Goal: Task Accomplishment & Management: Use online tool/utility

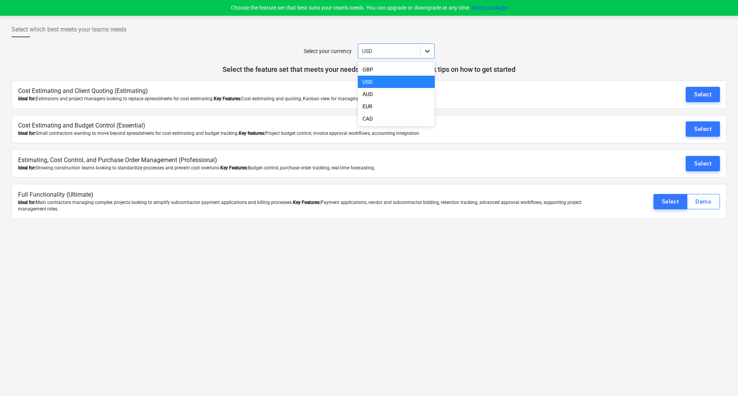
click at [425, 54] on icon at bounding box center [427, 51] width 8 height 8
click at [372, 107] on div "EUR" at bounding box center [396, 106] width 77 height 12
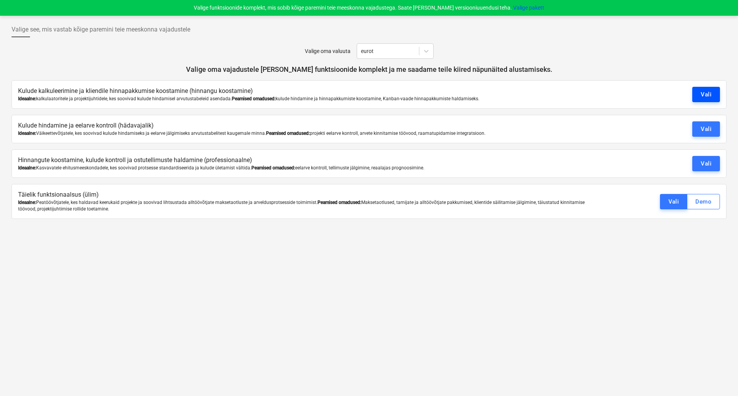
click at [704, 96] on font "Vali" at bounding box center [705, 94] width 11 height 7
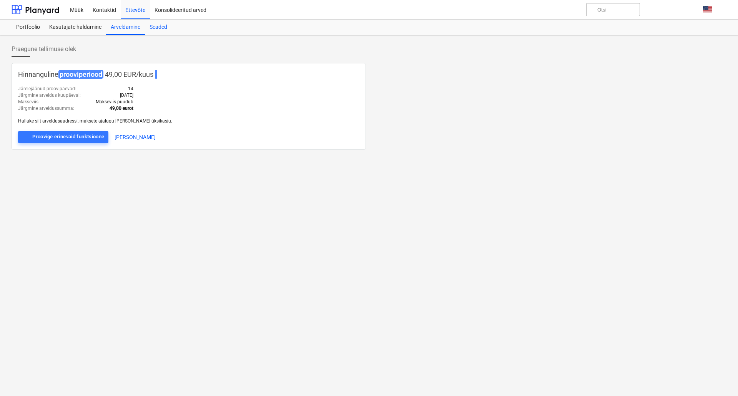
click at [161, 30] on font "Seaded" at bounding box center [158, 27] width 18 height 6
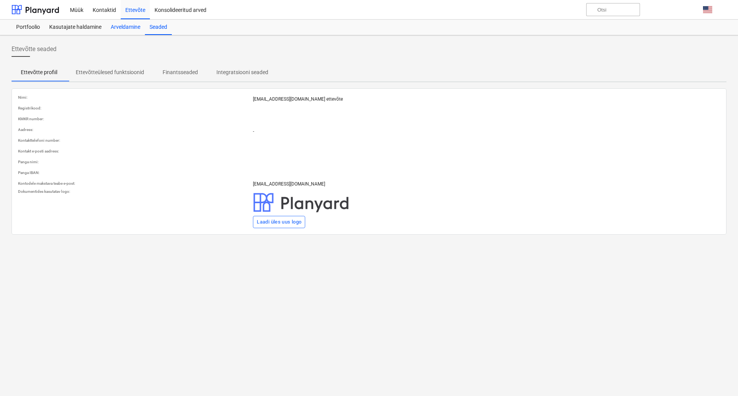
click at [133, 25] on font "Arveldamine" at bounding box center [126, 27] width 30 height 6
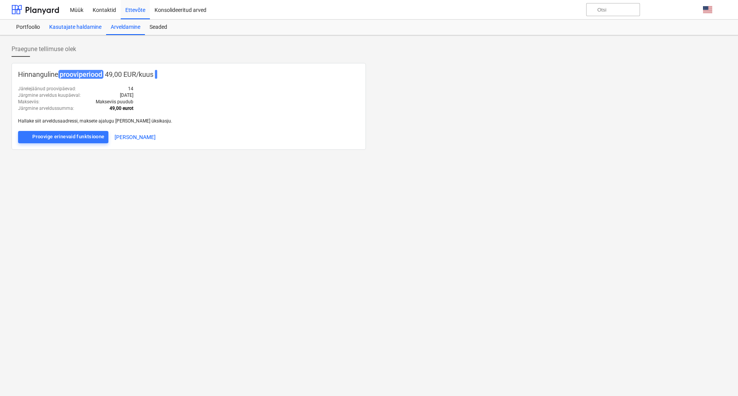
click at [79, 30] on font "Kasutajate haldamine" at bounding box center [75, 27] width 52 height 6
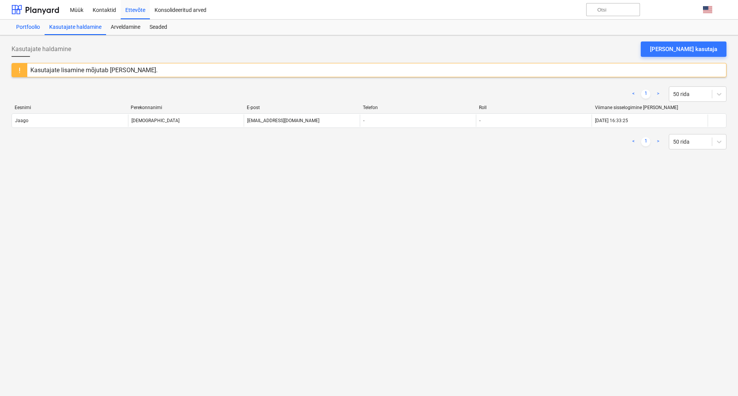
click at [24, 28] on font "Portfoolio" at bounding box center [28, 27] width 24 height 6
click at [124, 24] on font "Arveldamine" at bounding box center [126, 27] width 30 height 6
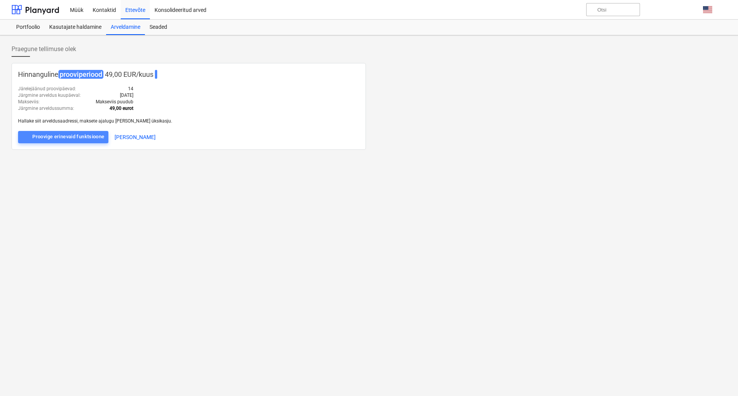
click at [79, 137] on font "Proovige erinevaid funktsioone" at bounding box center [68, 137] width 72 height 6
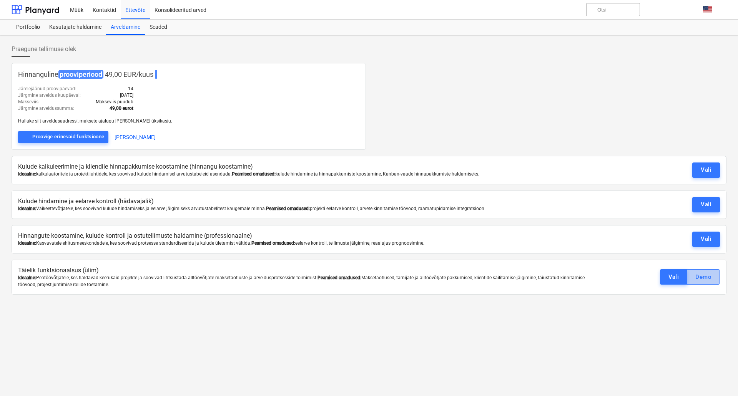
click at [703, 279] on font "Demo" at bounding box center [703, 277] width 16 height 7
click at [670, 272] on font "Vali" at bounding box center [673, 277] width 11 height 10
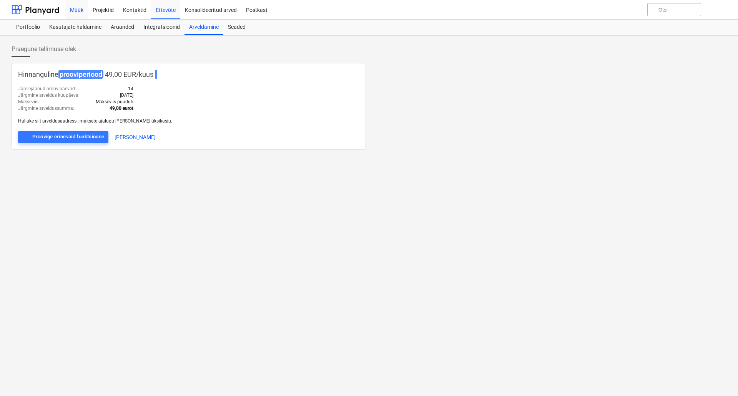
click at [80, 8] on font "Müük" at bounding box center [76, 10] width 13 height 6
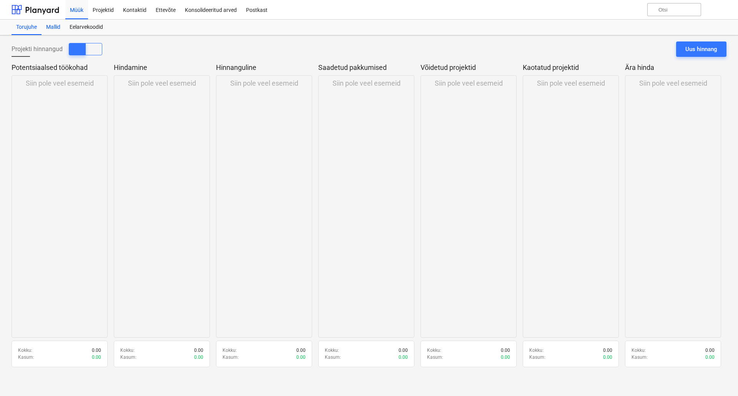
click at [54, 27] on font "Mallid" at bounding box center [53, 27] width 14 height 6
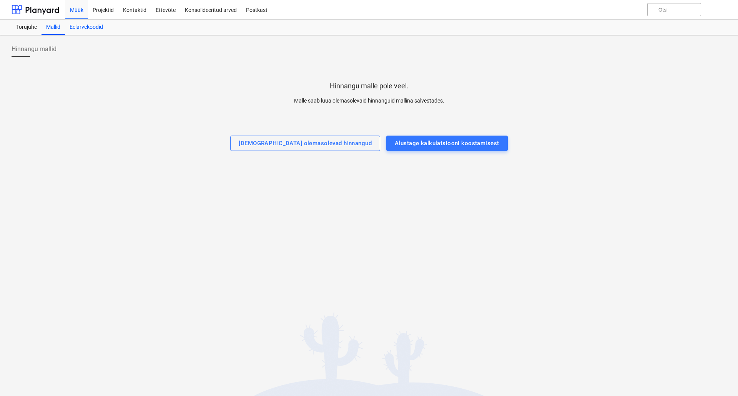
click at [93, 26] on font "Eelarvekoodid" at bounding box center [86, 27] width 33 height 6
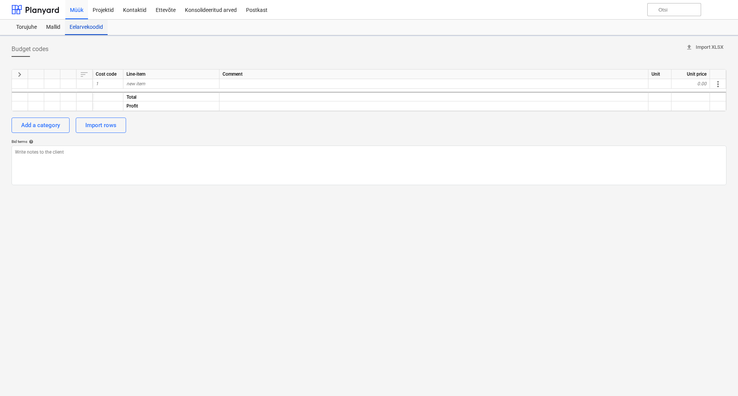
type textarea "x"
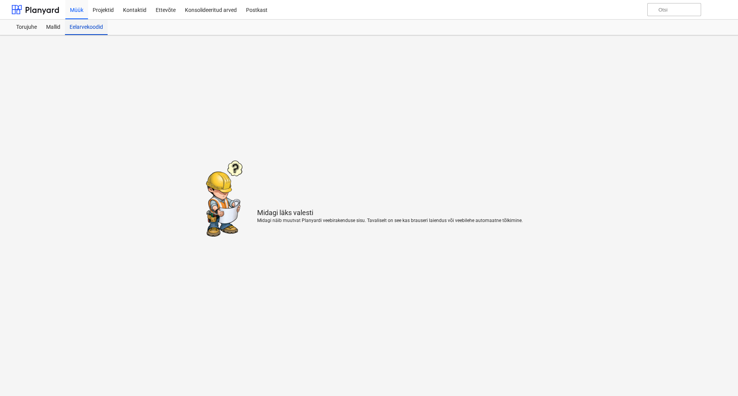
click at [81, 28] on font "Eelarvekoodid" at bounding box center [86, 27] width 33 height 6
click at [55, 26] on font "Mallid" at bounding box center [53, 27] width 14 height 6
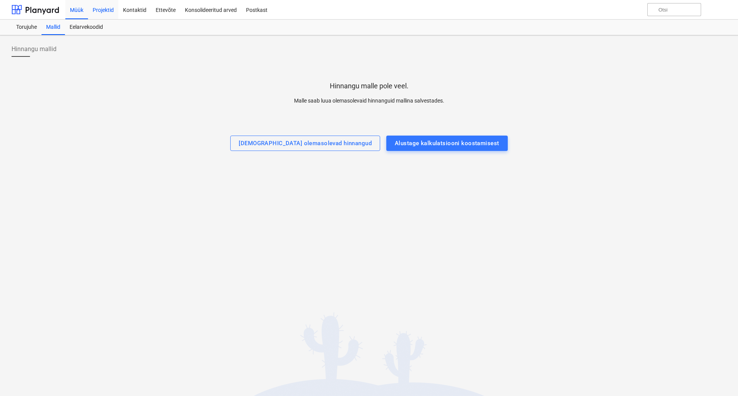
click at [99, 10] on font "Projektid" at bounding box center [103, 10] width 21 height 6
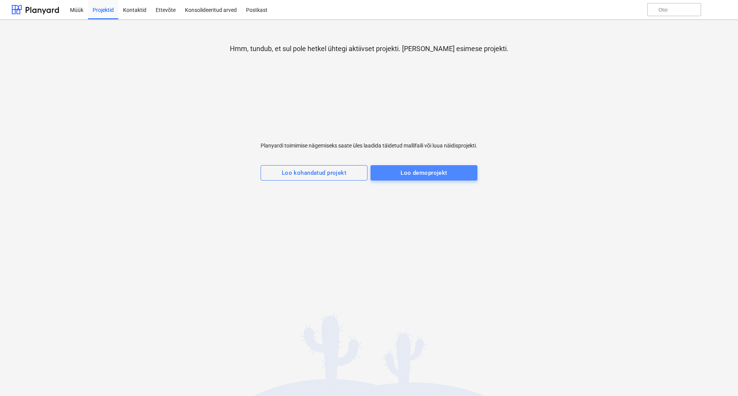
click at [397, 168] on span "Loo demoprojekt" at bounding box center [424, 173] width 90 height 10
click at [423, 169] on font "Loo demoprojekt" at bounding box center [423, 172] width 46 height 7
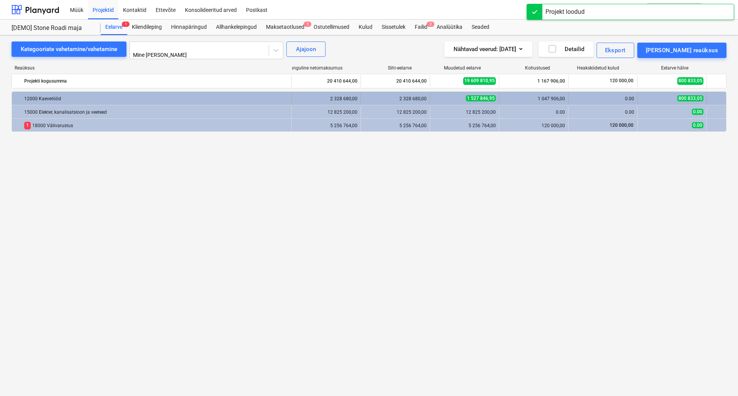
click at [42, 96] on font "12000 Kaevetööd" at bounding box center [42, 98] width 37 height 5
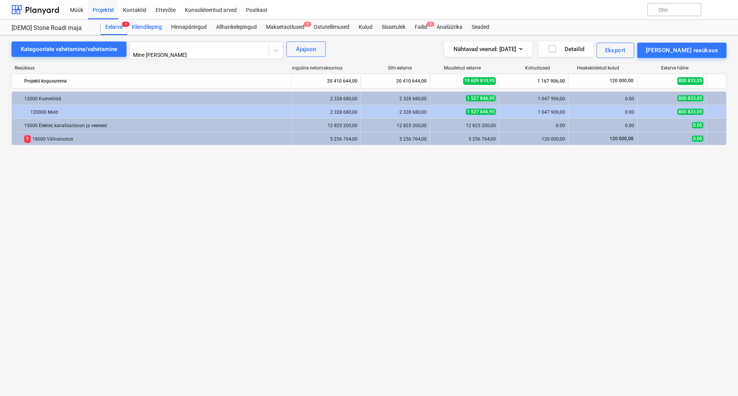
click at [148, 28] on font "Kliendileping" at bounding box center [147, 27] width 30 height 6
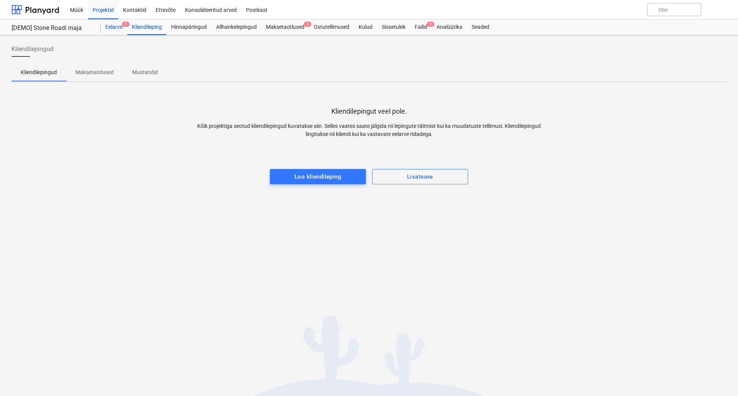
click at [110, 28] on font "Eelarve" at bounding box center [113, 27] width 17 height 6
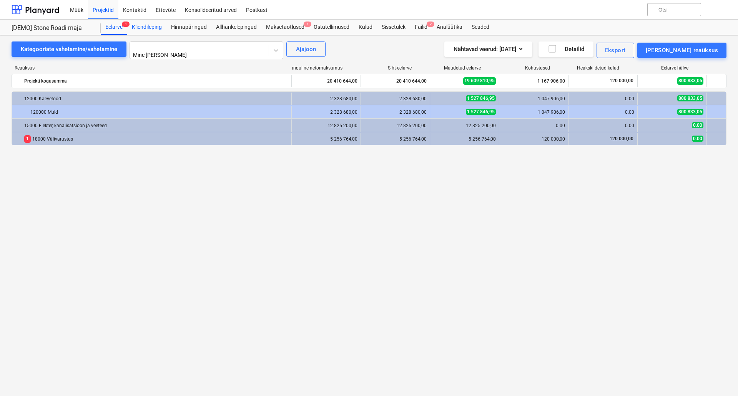
click at [145, 28] on font "Kliendileping" at bounding box center [147, 27] width 30 height 6
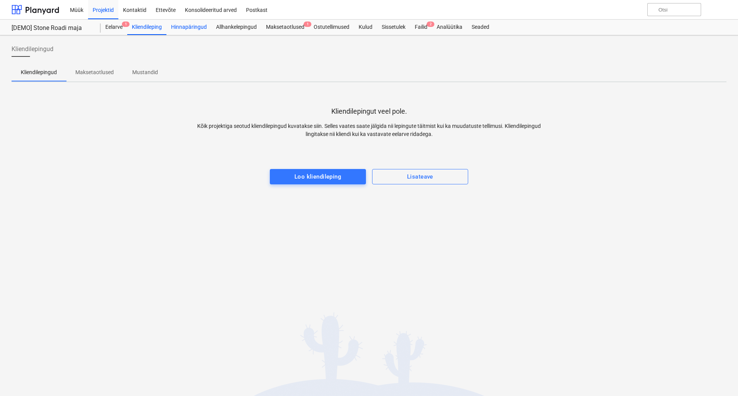
click at [188, 28] on font "Hinnapäringud" at bounding box center [189, 27] width 36 height 6
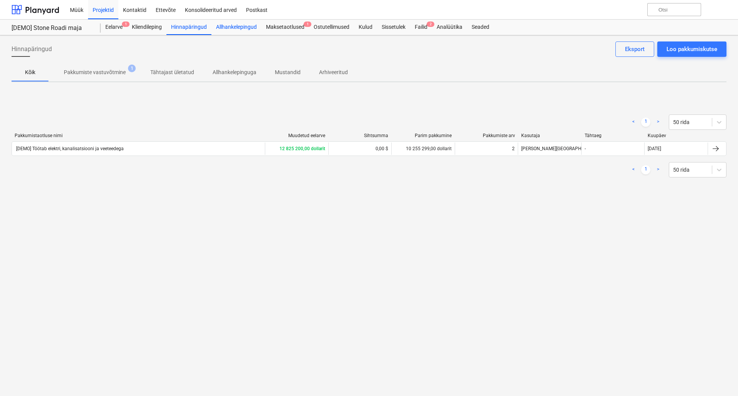
click at [231, 26] on font "Allhankelepingud" at bounding box center [236, 27] width 41 height 6
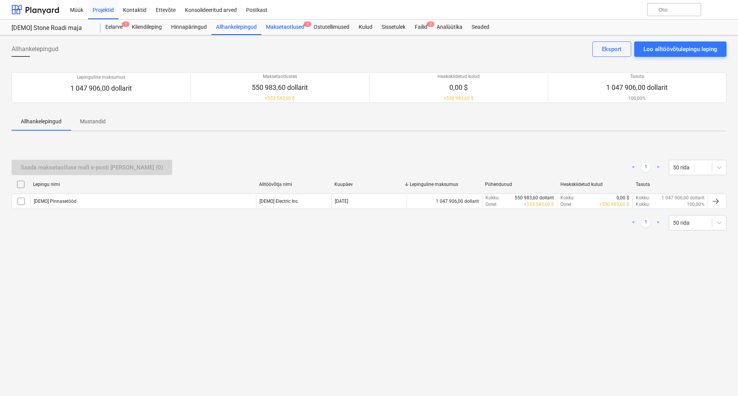
click at [284, 28] on font "Maksetaotlused" at bounding box center [285, 27] width 38 height 6
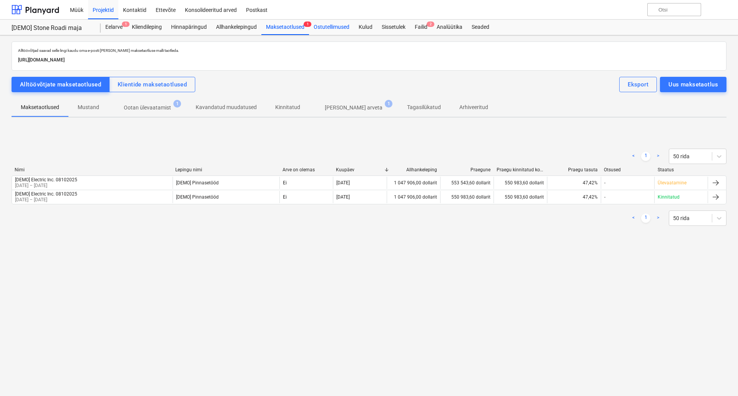
click at [332, 27] on font "Ostutellimused" at bounding box center [332, 27] width 36 height 6
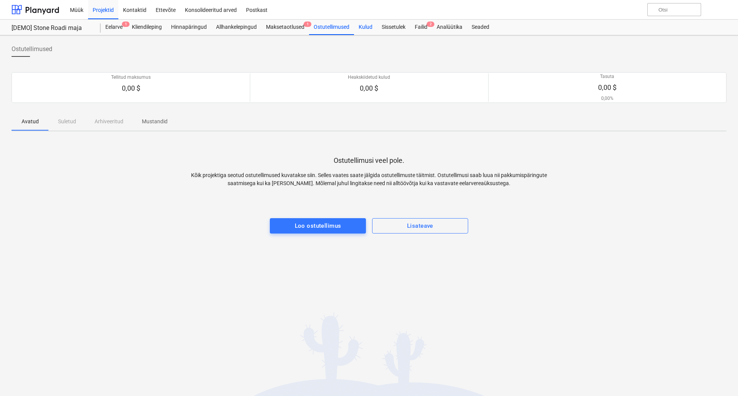
click at [363, 27] on font "Kulud" at bounding box center [365, 27] width 14 height 6
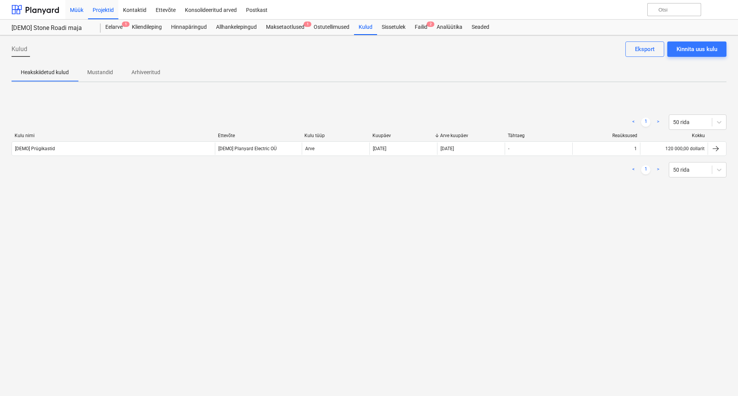
click at [77, 10] on font "Müük" at bounding box center [76, 10] width 13 height 6
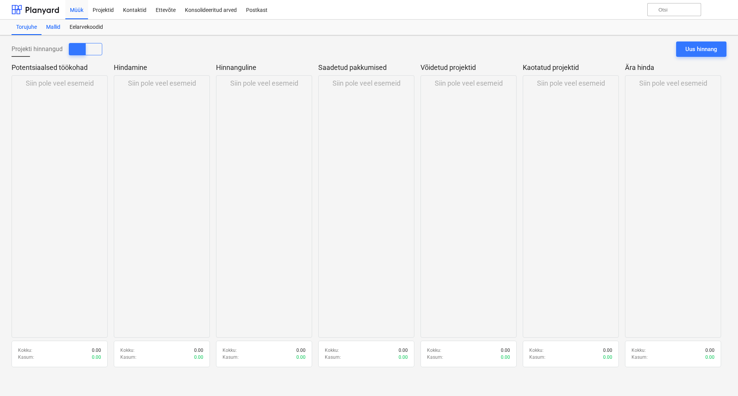
click at [53, 29] on font "Mallid" at bounding box center [53, 27] width 14 height 6
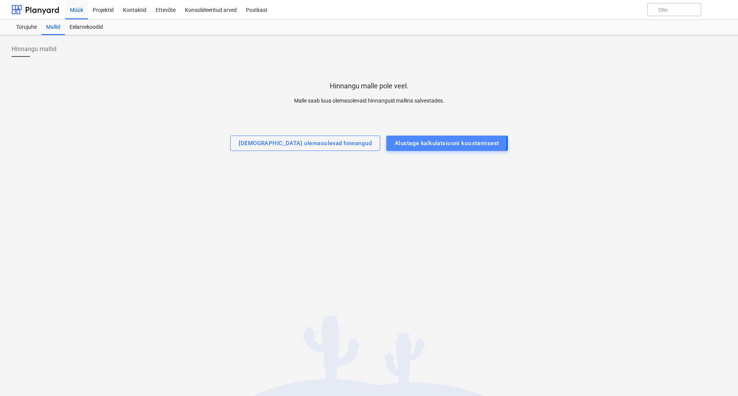
click at [395, 142] on font "Alustage kalkulatsiooni koostamisest" at bounding box center [447, 143] width 104 height 7
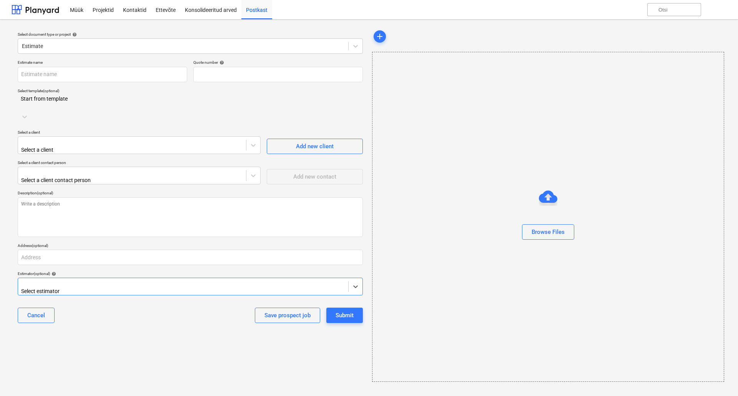
type input "QU-0001"
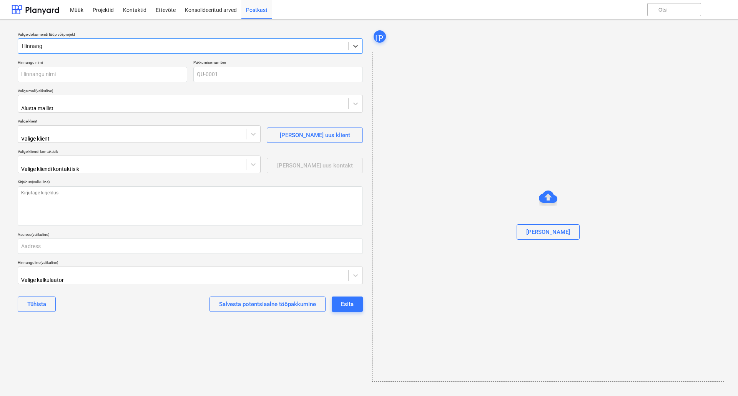
click at [78, 44] on div at bounding box center [183, 46] width 322 height 8
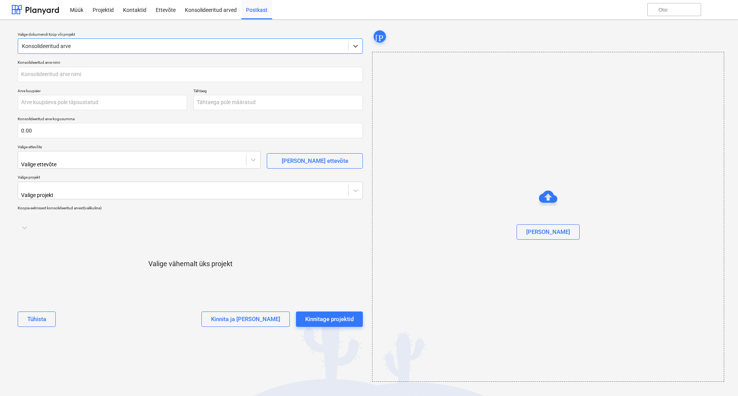
click at [41, 45] on div at bounding box center [183, 46] width 322 height 8
click at [357, 47] on icon at bounding box center [356, 46] width 8 height 8
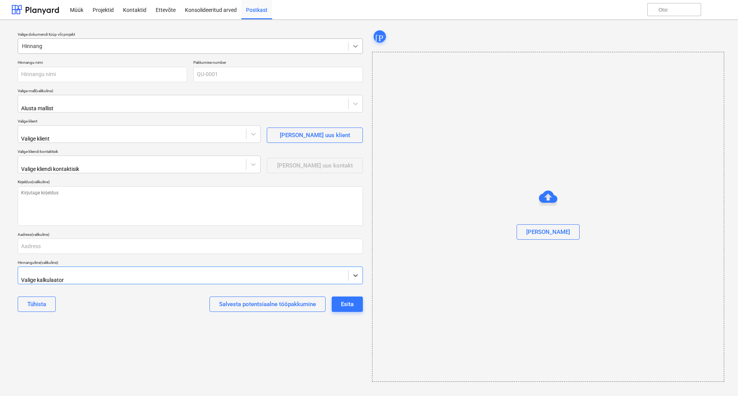
click at [357, 47] on icon at bounding box center [356, 46] width 8 height 8
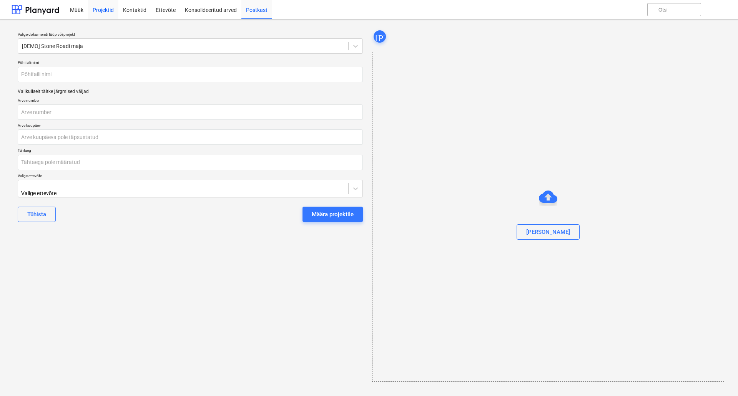
click at [102, 13] on font "Projektid" at bounding box center [103, 10] width 21 height 6
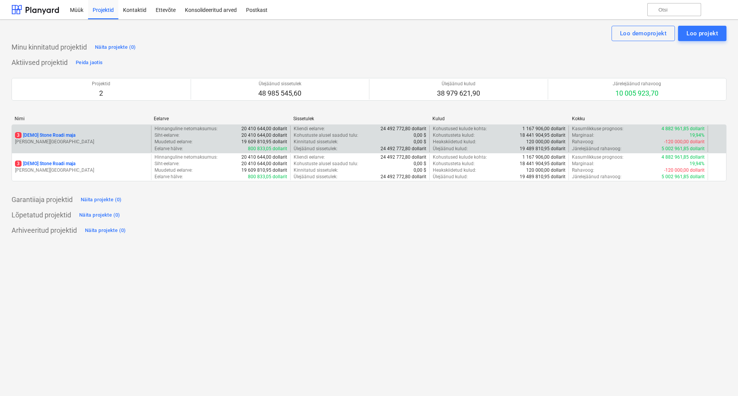
click at [55, 137] on font "[DEMO] Stone Roadi maja" at bounding box center [49, 135] width 52 height 5
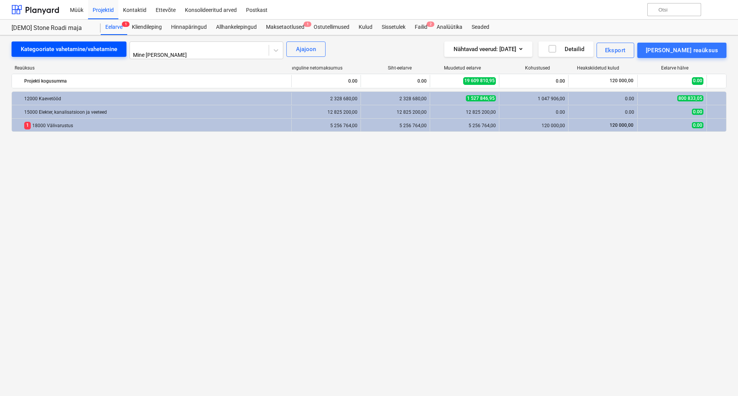
click at [78, 48] on font "Kategooriate vahetamine/vahetamine" at bounding box center [69, 49] width 96 height 7
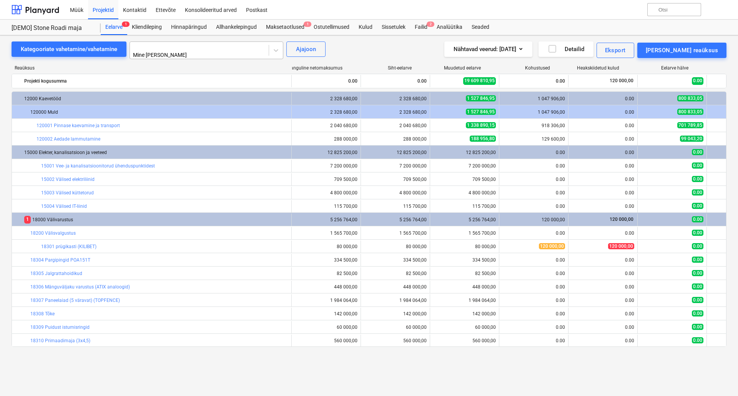
click at [265, 51] on div at bounding box center [199, 47] width 131 height 8
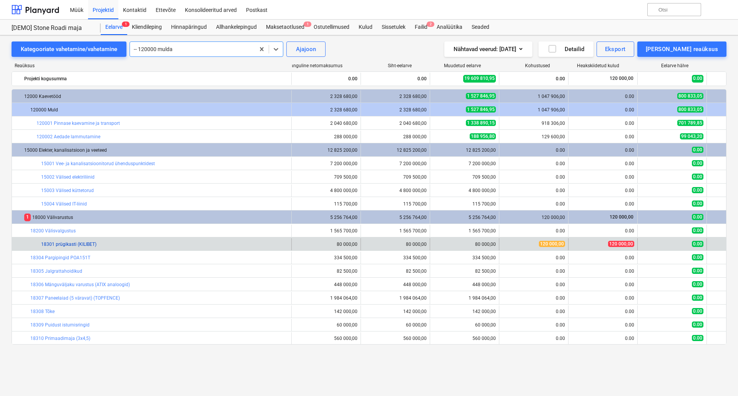
click at [73, 245] on font "18301 prügikasti (KILIBET)" at bounding box center [68, 244] width 55 height 5
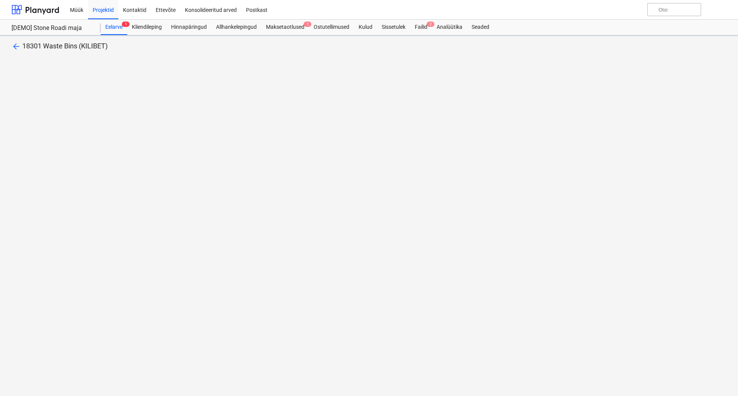
click at [73, 245] on div "arrow_back 18301 Waste Bins (KILIBET)" at bounding box center [369, 215] width 738 height 361
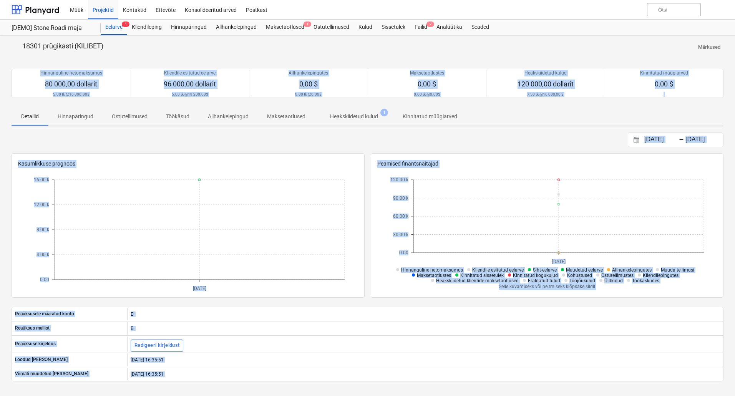
click at [81, 115] on font "Hinnapäringud" at bounding box center [76, 116] width 36 height 6
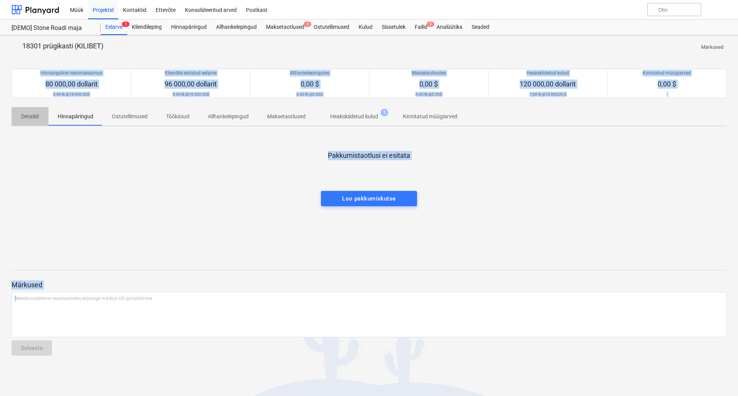
click at [23, 116] on font "Detailid" at bounding box center [30, 116] width 18 height 6
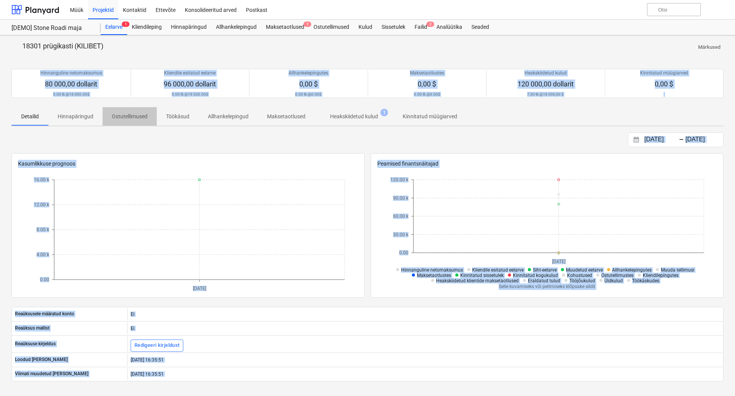
click at [138, 115] on font "Ostutellimused" at bounding box center [130, 116] width 36 height 6
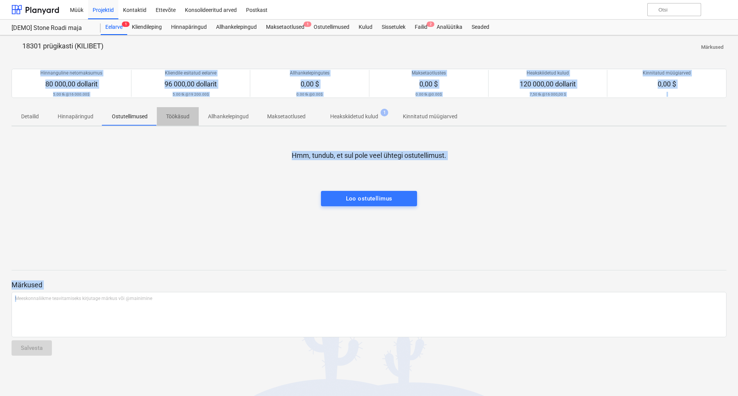
click at [189, 119] on span "Töökäsud" at bounding box center [178, 116] width 42 height 13
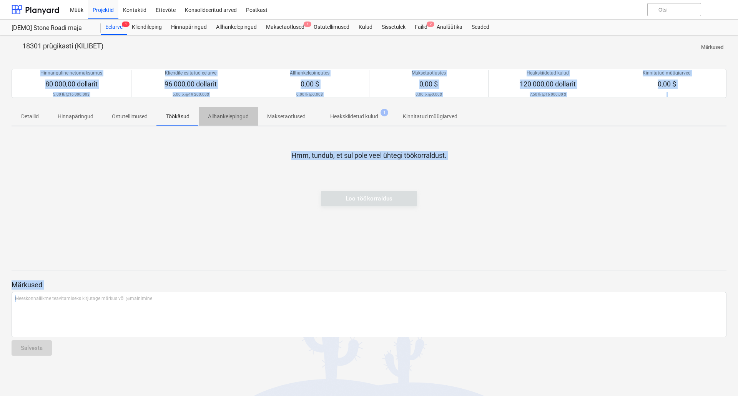
click at [231, 119] on font "Allhankelepingud" at bounding box center [228, 116] width 41 height 6
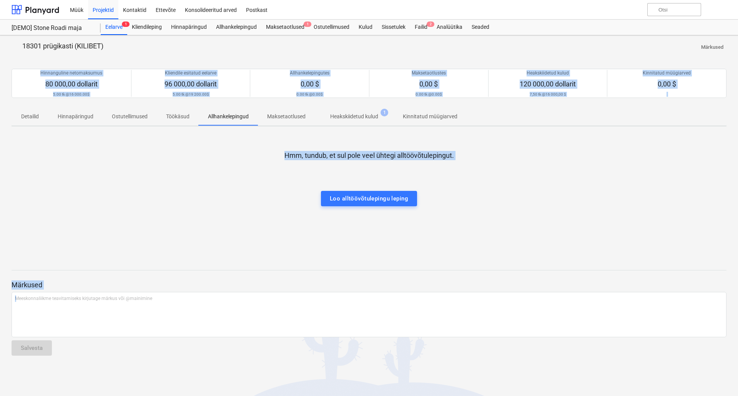
click at [294, 119] on font "Maksetaotlused" at bounding box center [286, 116] width 38 height 6
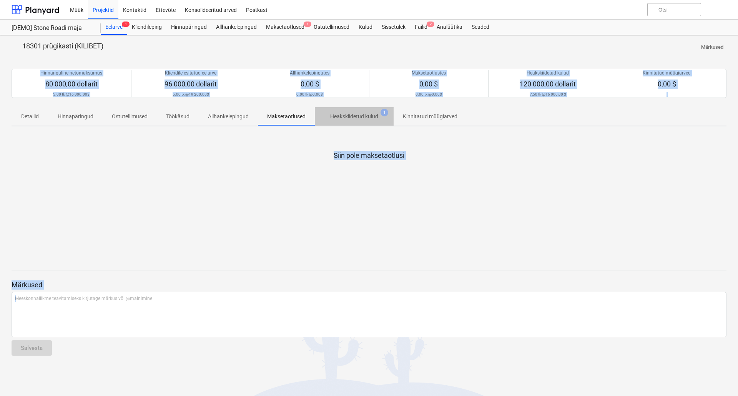
click at [341, 118] on font "Heakskiidetud kulud" at bounding box center [354, 116] width 48 height 6
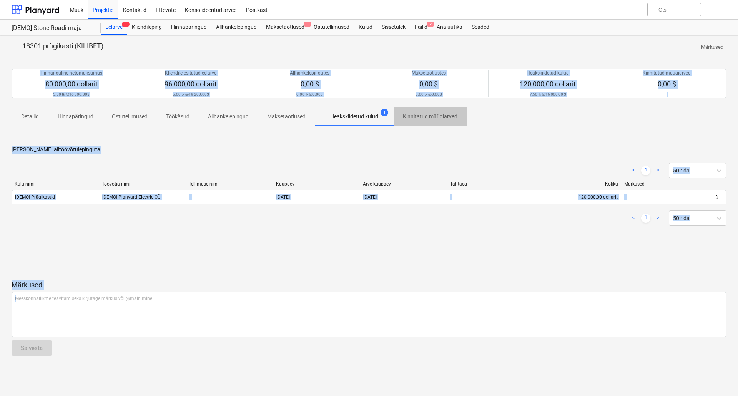
click at [435, 117] on font "Kinnitatud müügiarved" at bounding box center [430, 116] width 55 height 6
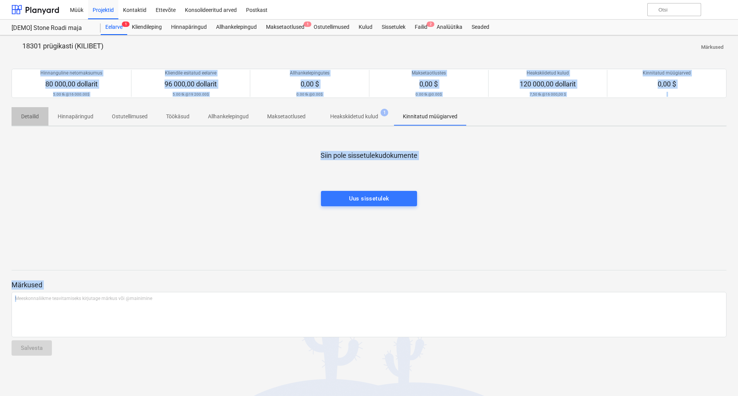
click at [36, 121] on span "Detailid" at bounding box center [30, 116] width 37 height 13
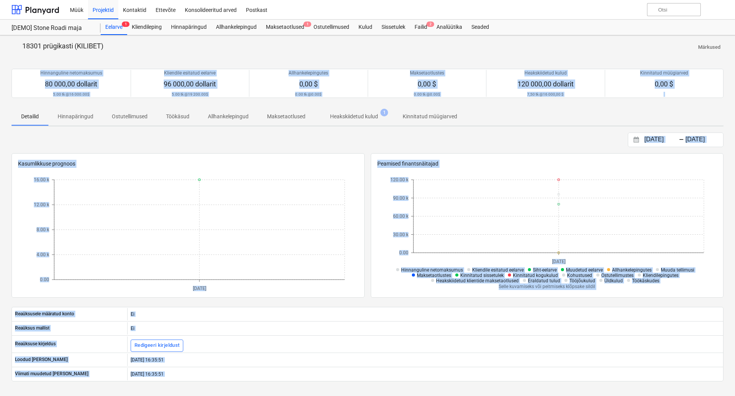
click at [536, 271] on font "Siht-eelarve" at bounding box center [545, 269] width 24 height 5
